Goal: Find specific page/section: Find specific page/section

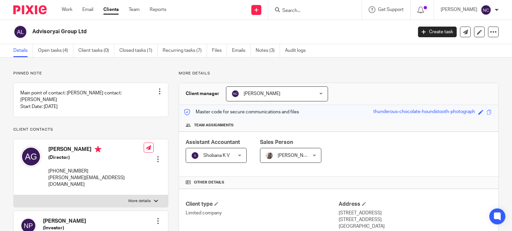
scroll to position [238, 0]
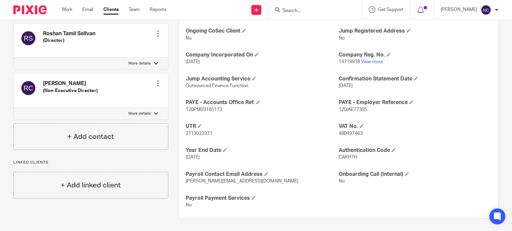
click at [308, 11] on input "Search" at bounding box center [311, 11] width 60 height 6
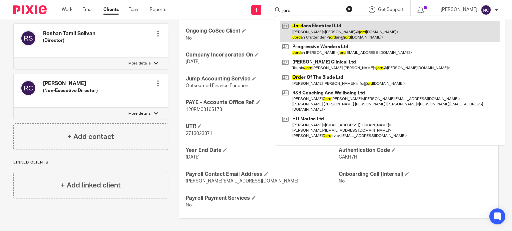
type input "jord"
click at [318, 30] on link at bounding box center [389, 31] width 219 height 21
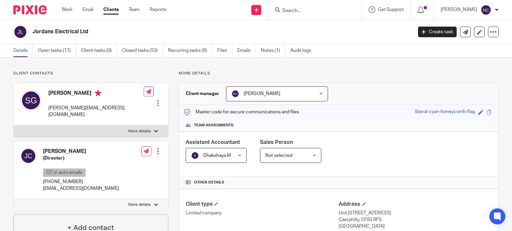
click at [33, 33] on h2 "Jordans Electrical Ltd" at bounding box center [182, 31] width 300 height 7
